Goal: Information Seeking & Learning: Learn about a topic

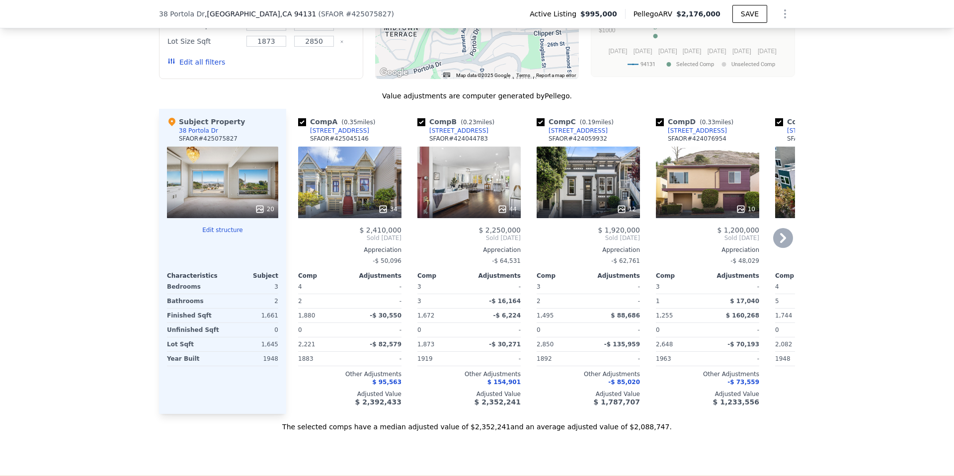
scroll to position [1026, 0]
click at [782, 247] on icon at bounding box center [783, 237] width 20 height 20
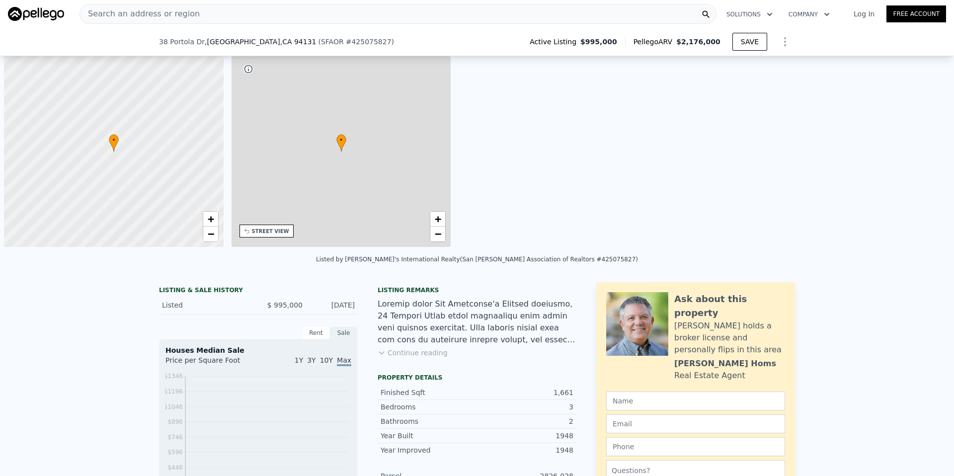
scroll to position [0, 4]
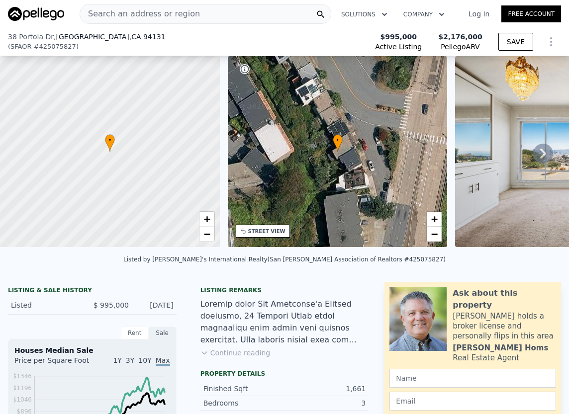
click at [132, 79] on div at bounding box center [109, 151] width 263 height 229
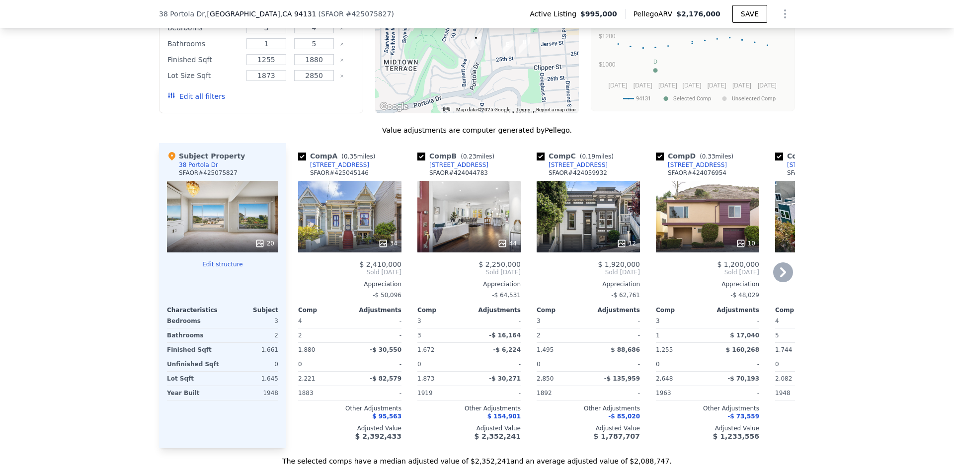
scroll to position [993, 0]
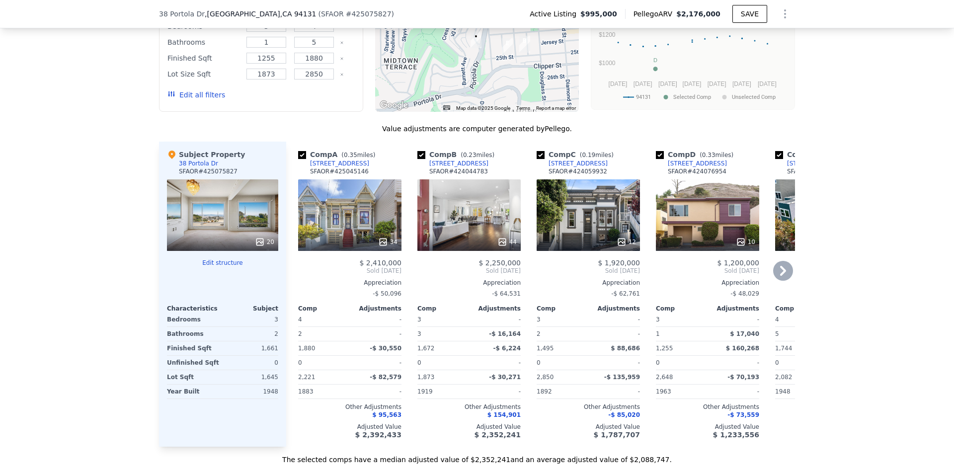
click at [776, 278] on icon at bounding box center [783, 271] width 20 height 20
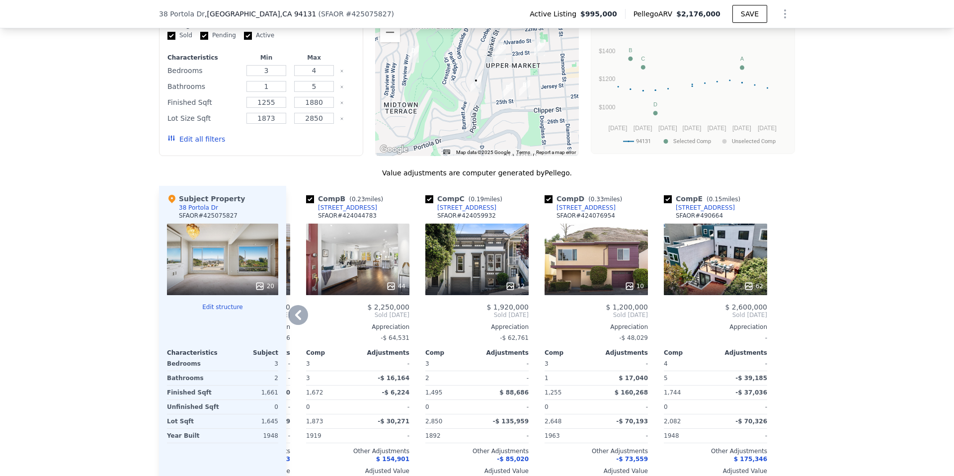
scroll to position [933, 0]
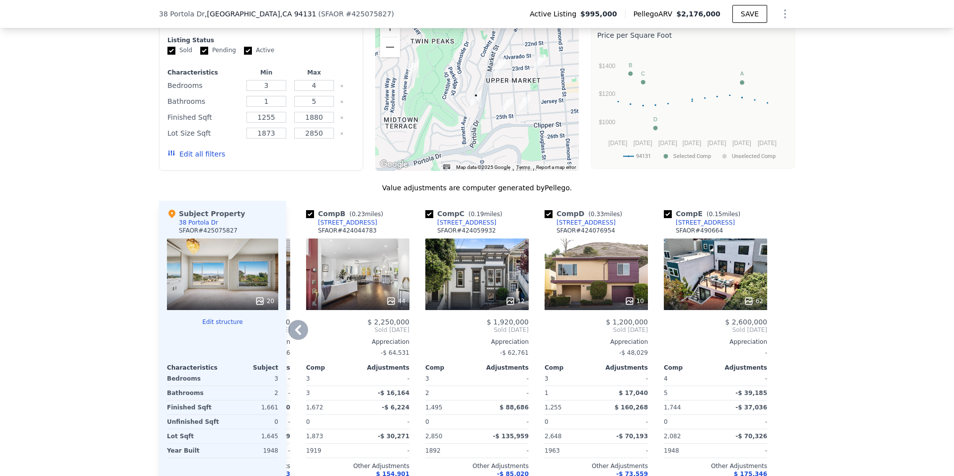
click at [721, 284] on div "62" at bounding box center [715, 275] width 103 height 72
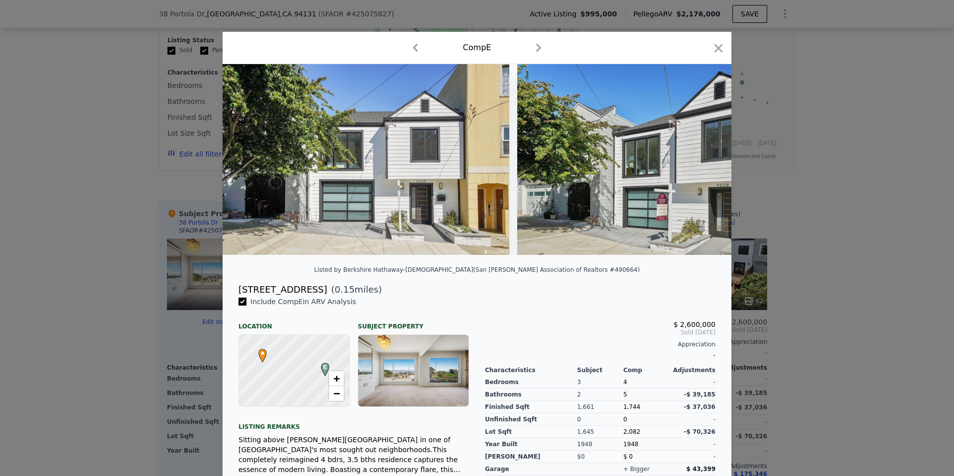
drag, startPoint x: 717, startPoint y: 51, endPoint x: 715, endPoint y: 43, distance: 8.8
click at [714, 42] on icon "button" at bounding box center [719, 48] width 14 height 14
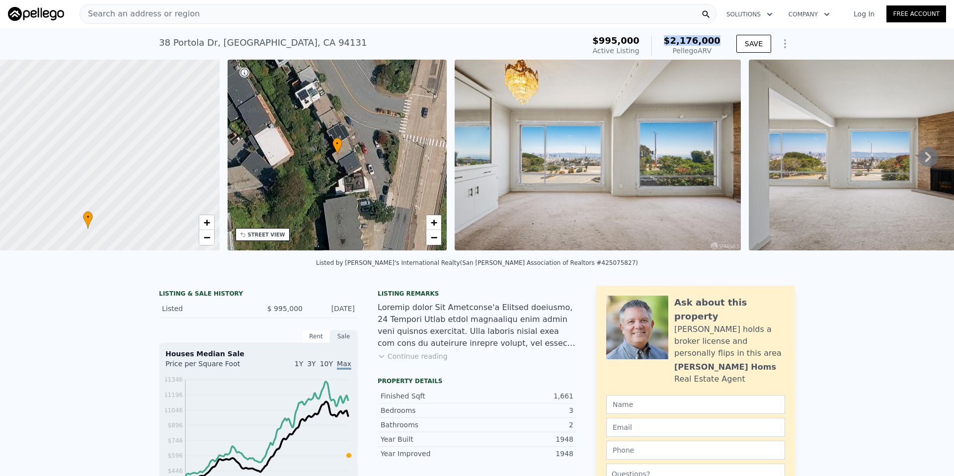
drag, startPoint x: 671, startPoint y: 40, endPoint x: 717, endPoint y: 42, distance: 46.8
click at [716, 40] on span "$2,176,000" at bounding box center [692, 40] width 57 height 10
